Goal: Download file/media

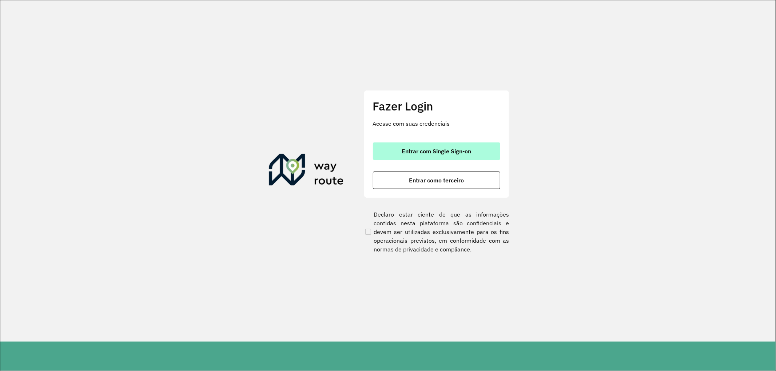
click at [413, 148] on span "Entrar com Single Sign-on" at bounding box center [436, 151] width 69 height 6
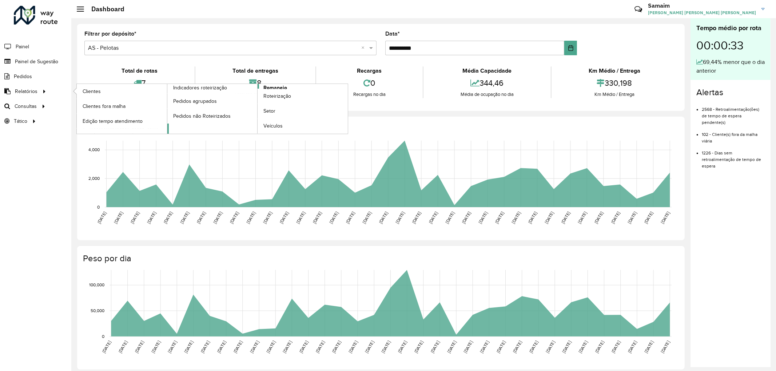
click at [266, 87] on span "Romaneio" at bounding box center [275, 88] width 24 height 8
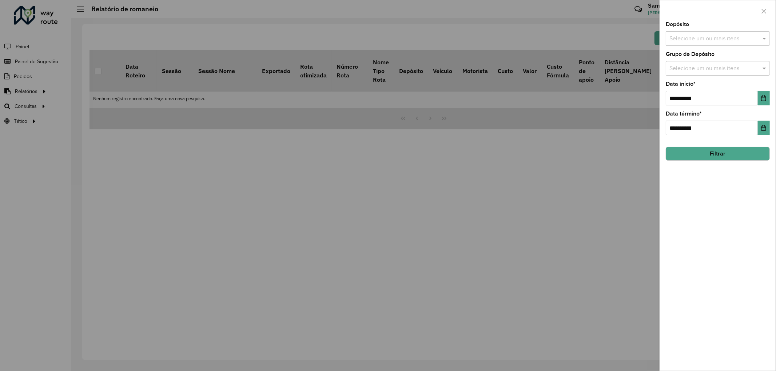
drag, startPoint x: 721, startPoint y: 37, endPoint x: 717, endPoint y: 37, distance: 3.7
click at [721, 36] on input "text" at bounding box center [713, 39] width 93 height 9
click at [689, 82] on div "CDD Pelotas" at bounding box center [717, 87] width 103 height 12
click at [687, 79] on div "AS - Pelotas" at bounding box center [717, 75] width 103 height 12
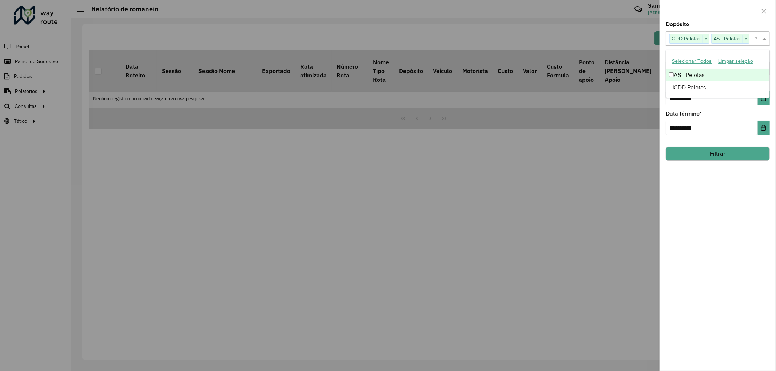
click at [731, 15] on div at bounding box center [718, 10] width 116 height 21
click at [713, 71] on input "text" at bounding box center [713, 68] width 93 height 9
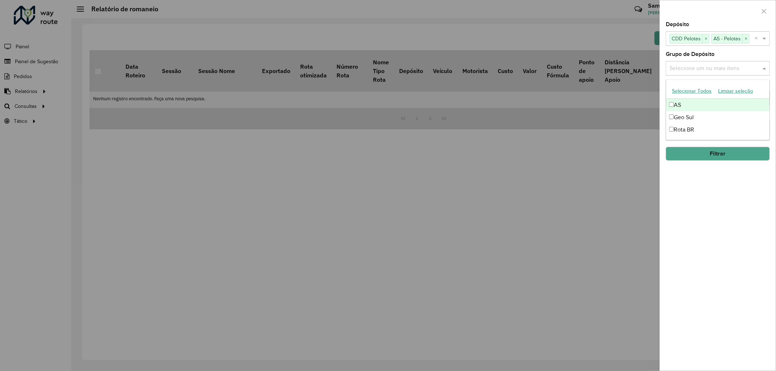
click at [686, 104] on div "AS" at bounding box center [717, 105] width 103 height 12
click at [681, 115] on div "Geo Sul" at bounding box center [717, 117] width 103 height 12
click at [681, 128] on div "Rota BR" at bounding box center [717, 130] width 103 height 12
click at [713, 19] on div at bounding box center [718, 10] width 116 height 21
click at [699, 99] on input "**********" at bounding box center [712, 98] width 92 height 15
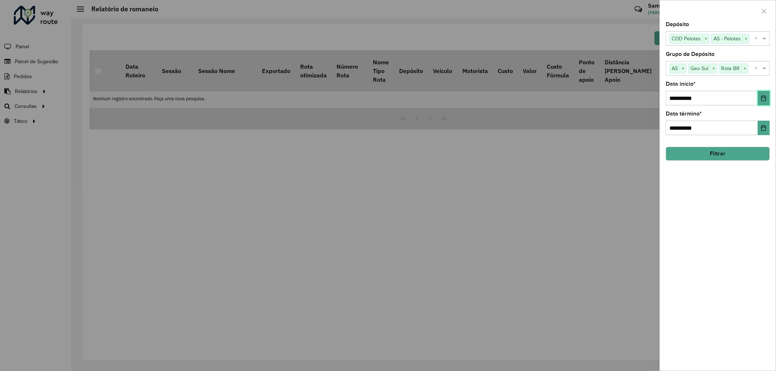
click at [765, 98] on icon "Choose Date" at bounding box center [764, 98] width 6 height 6
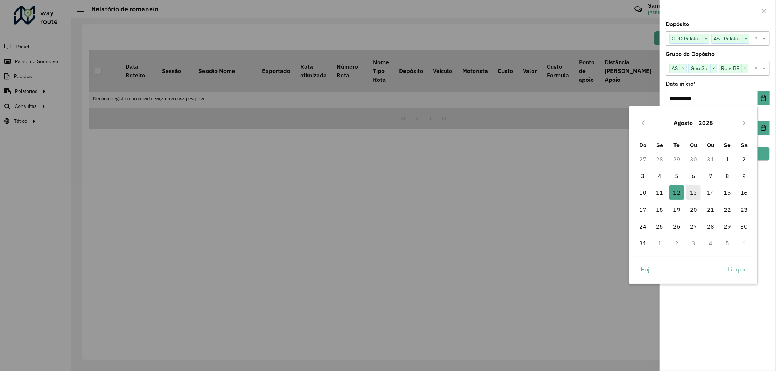
click at [690, 194] on span "13" at bounding box center [693, 193] width 15 height 15
type input "**********"
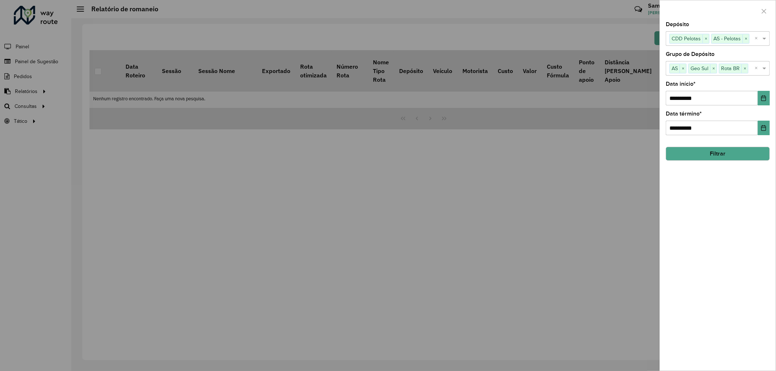
click at [708, 155] on button "Filtrar" at bounding box center [718, 154] width 104 height 14
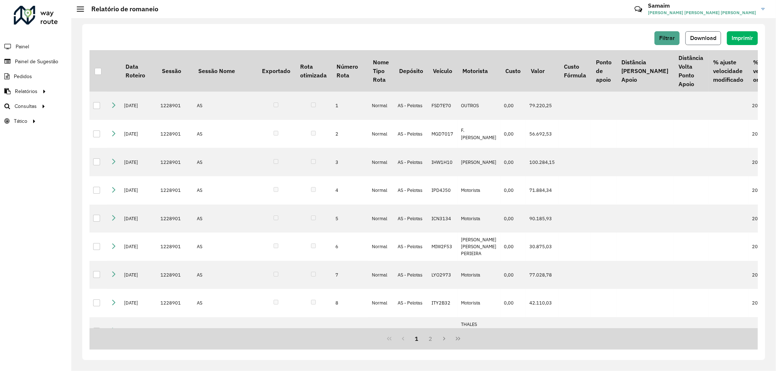
click at [698, 35] on span "Download" at bounding box center [703, 38] width 26 height 6
click at [95, 75] on div at bounding box center [98, 71] width 7 height 7
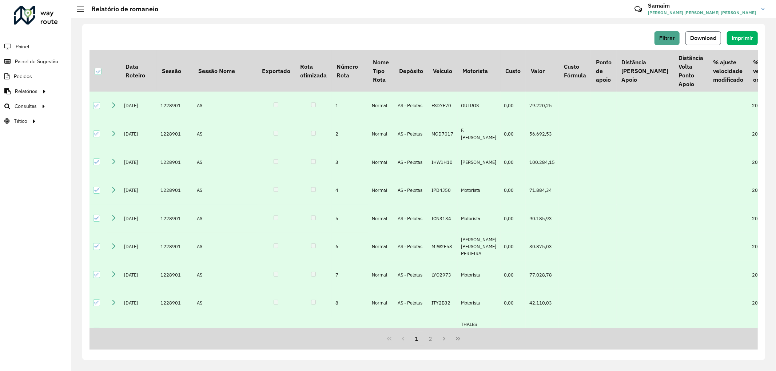
click at [699, 39] on span "Download" at bounding box center [703, 38] width 26 height 6
